Goal: Task Accomplishment & Management: Manage account settings

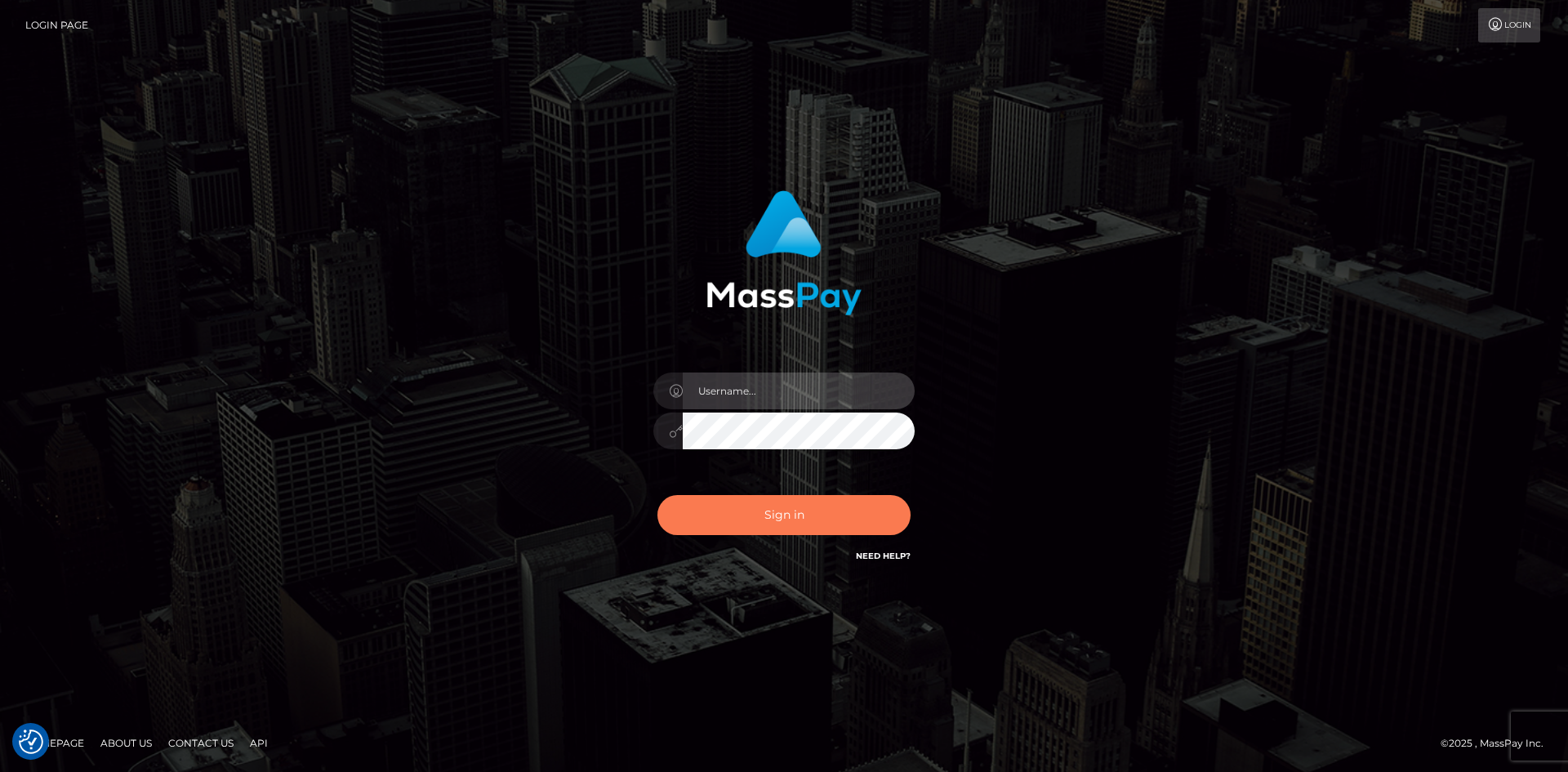
type input "hello.feetfinder"
click at [836, 523] on button "Sign in" at bounding box center [784, 514] width 253 height 40
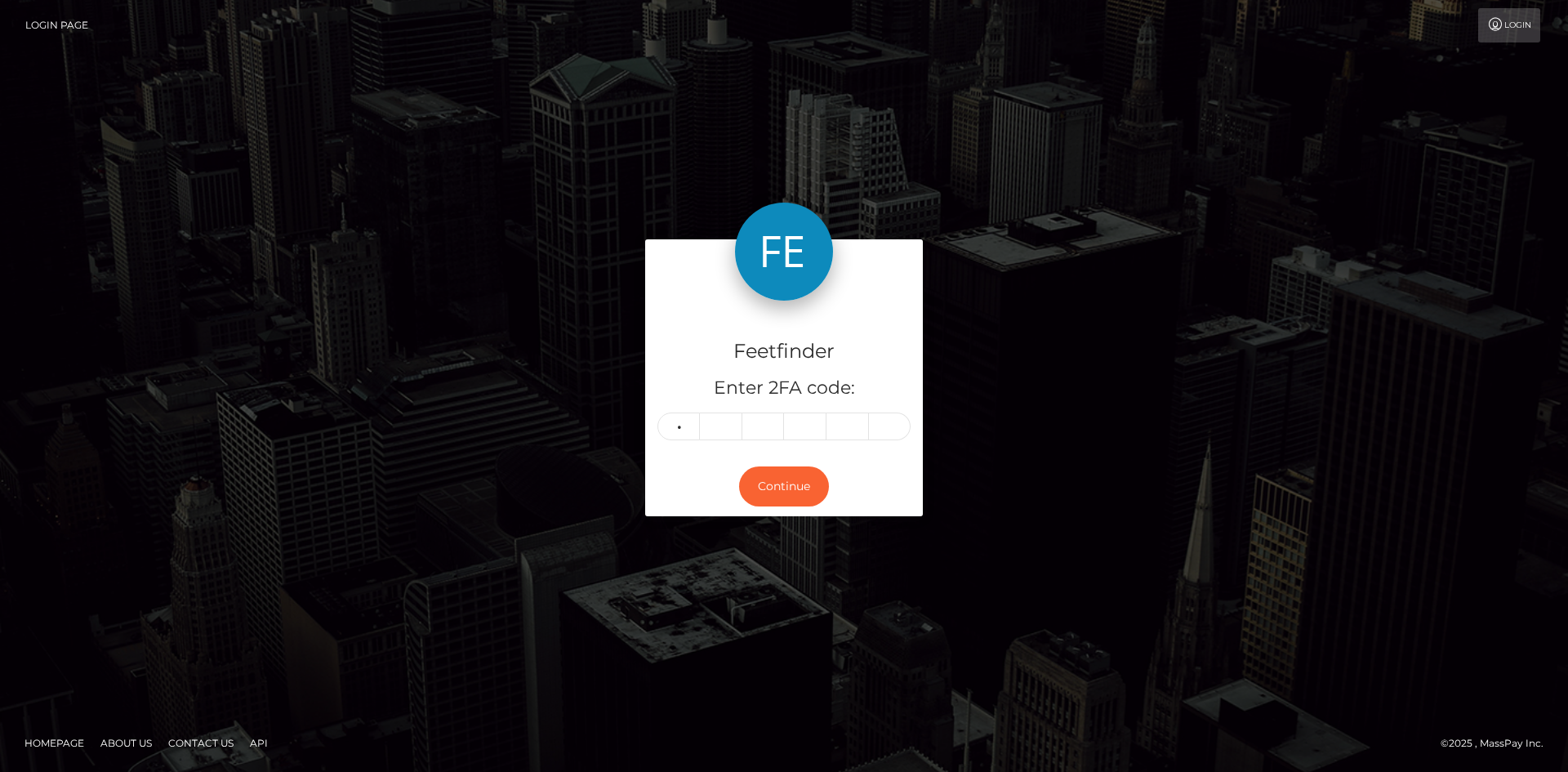
type input "3"
type input "6"
type input "1"
type input "4"
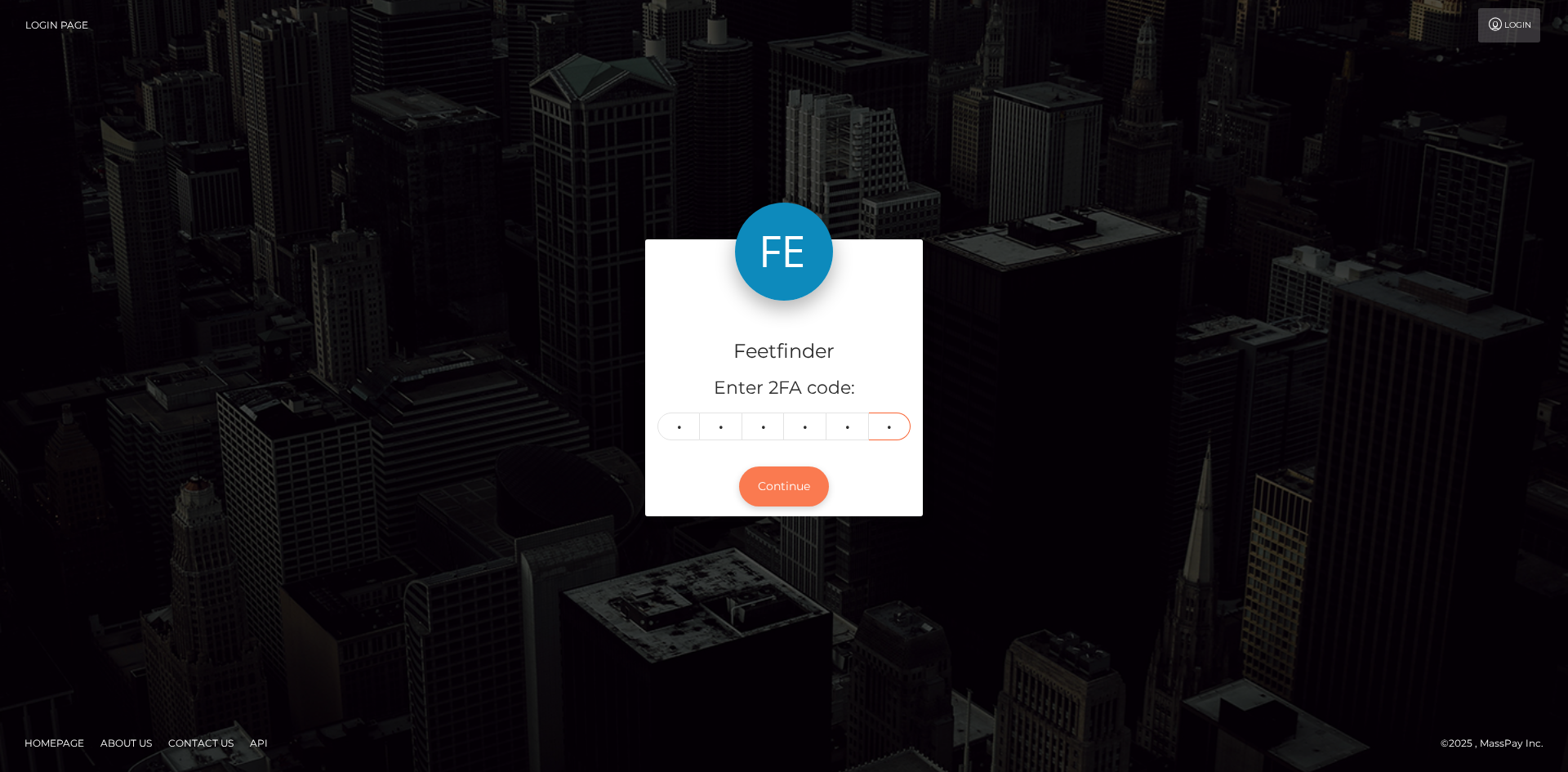
type input "8"
click at [792, 479] on button "Continue" at bounding box center [784, 486] width 90 height 40
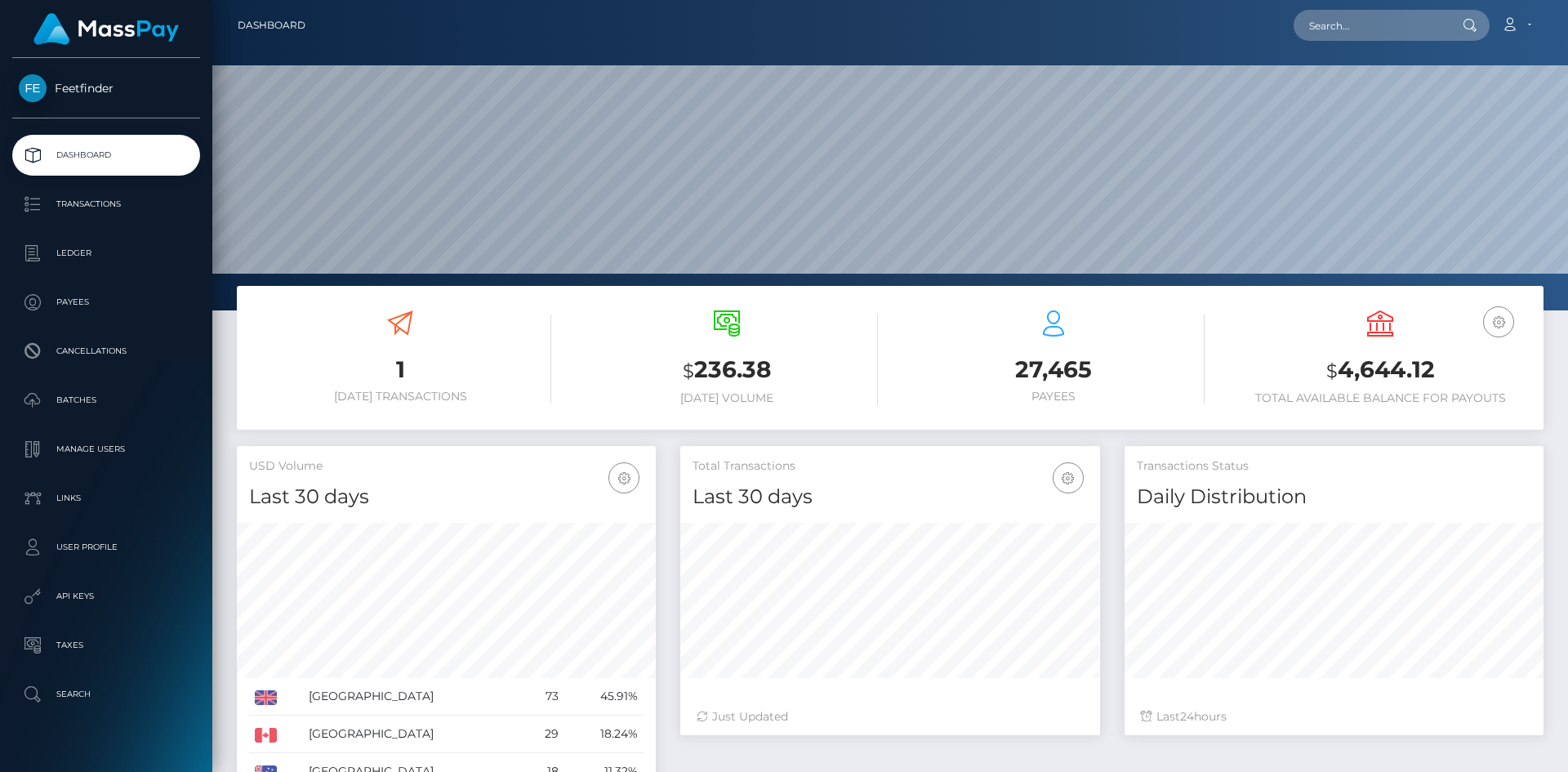
scroll to position [290, 419]
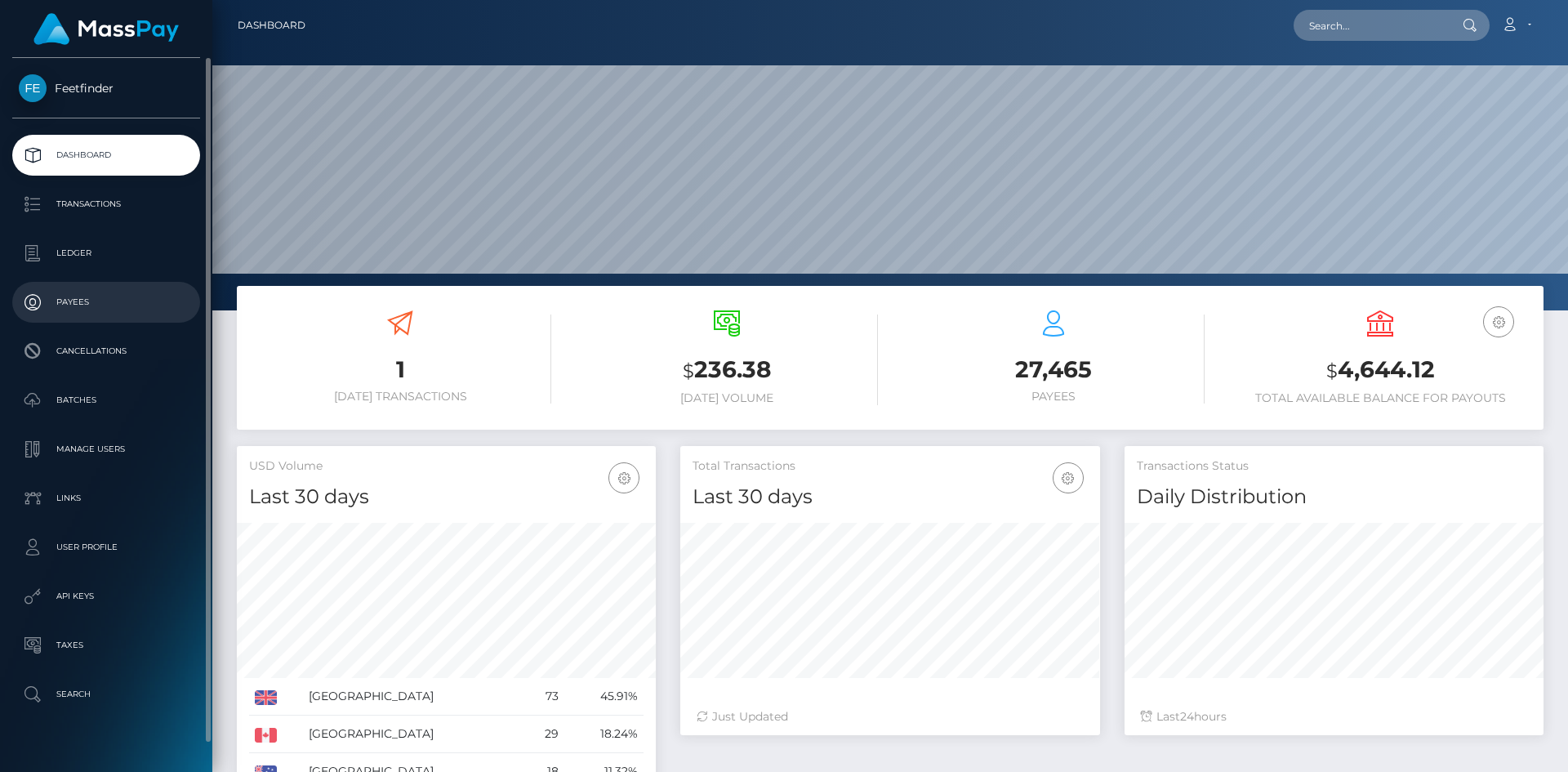
click at [88, 301] on p "Payees" at bounding box center [107, 302] width 175 height 25
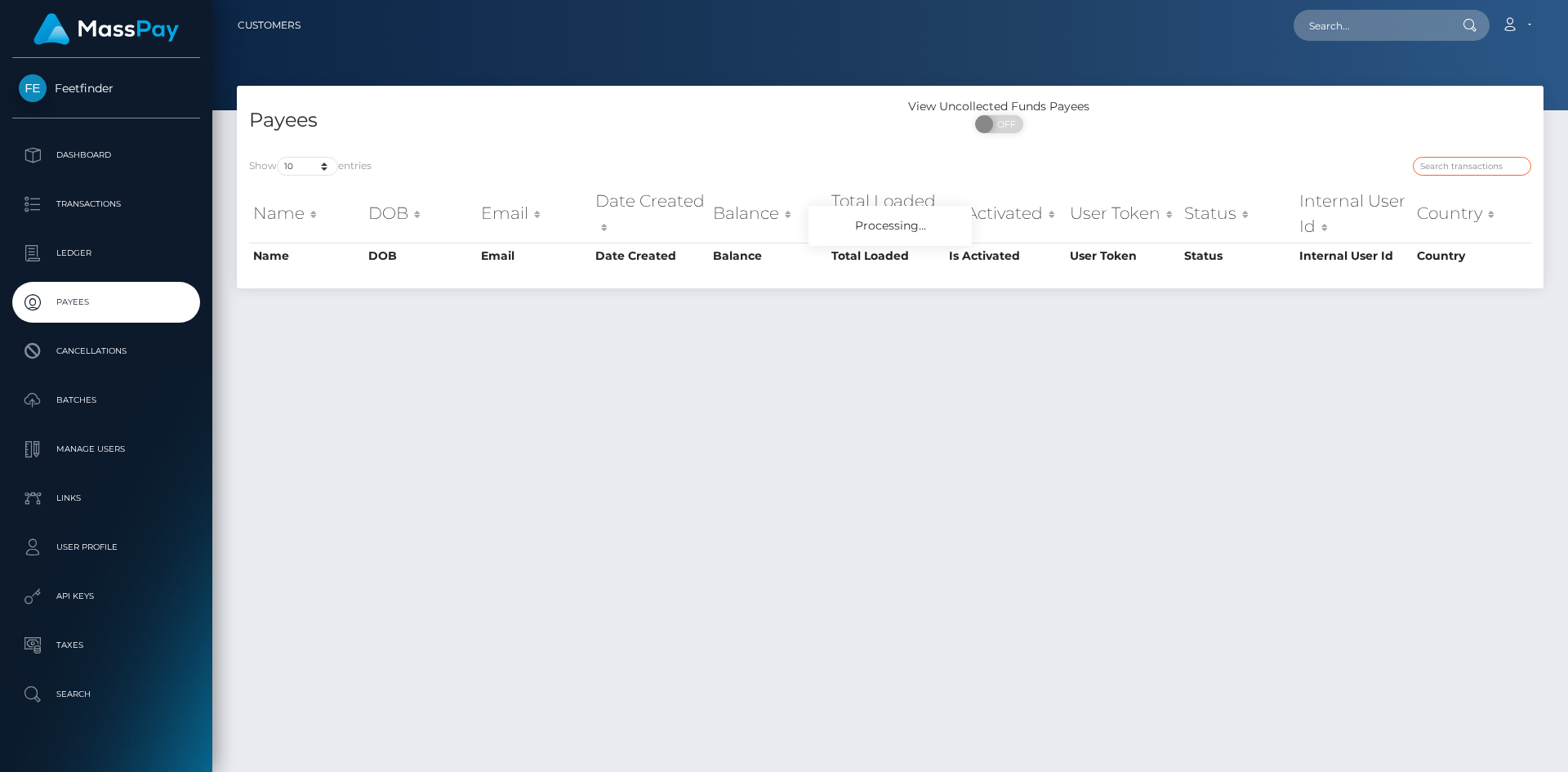
click at [1465, 169] on input "search" at bounding box center [1471, 166] width 118 height 19
paste input "e93880f3-7817-11f0-9703-0266f44cc279"
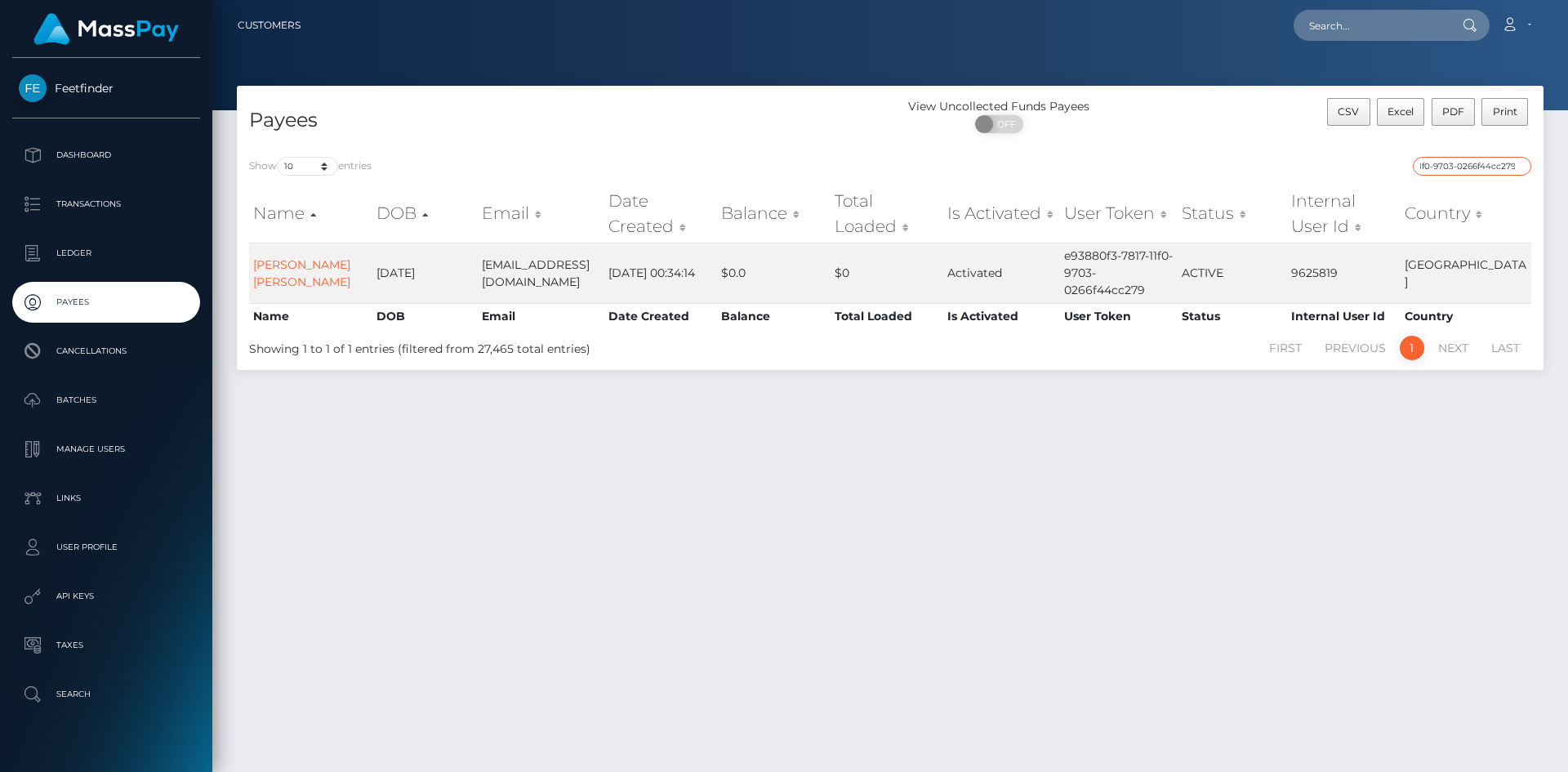
type input "e93880f3-7817-11f0-9703-0266f44cc279"
